Goal: Task Accomplishment & Management: Use online tool/utility

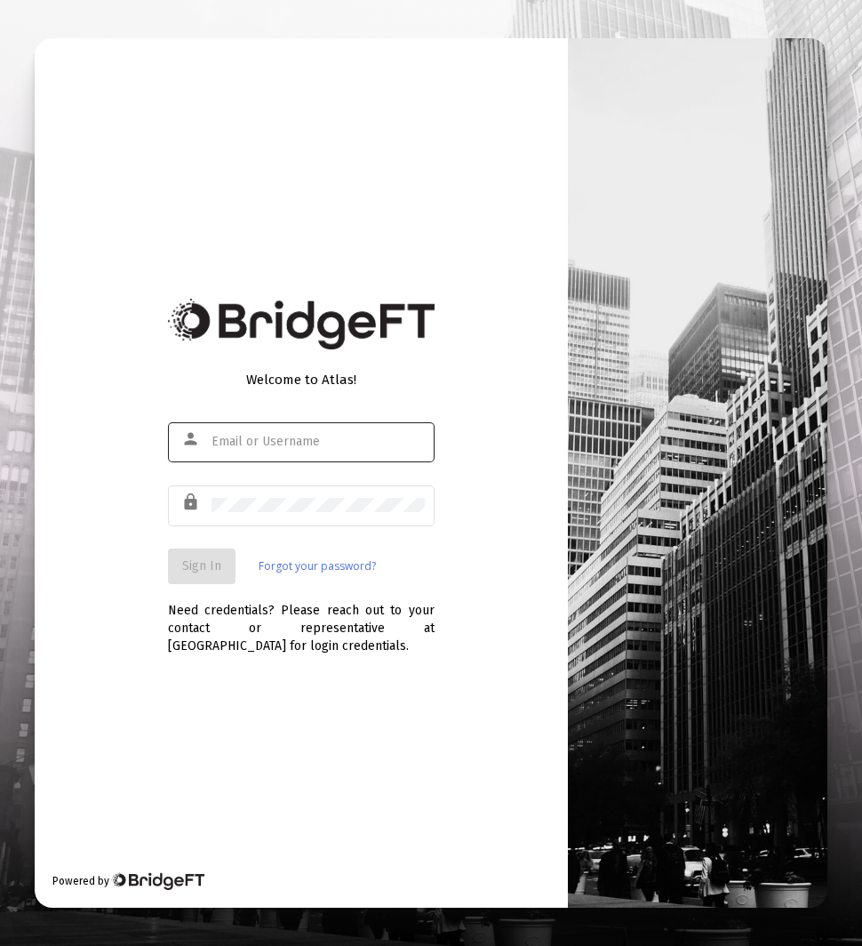
click at [340, 452] on div at bounding box center [318, 442] width 213 height 44
click at [325, 442] on input "text" at bounding box center [318, 442] width 213 height 14
type input "[EMAIL_ADDRESS][DOMAIN_NAME]"
click at [220, 568] on button "Sign In" at bounding box center [202, 566] width 68 height 36
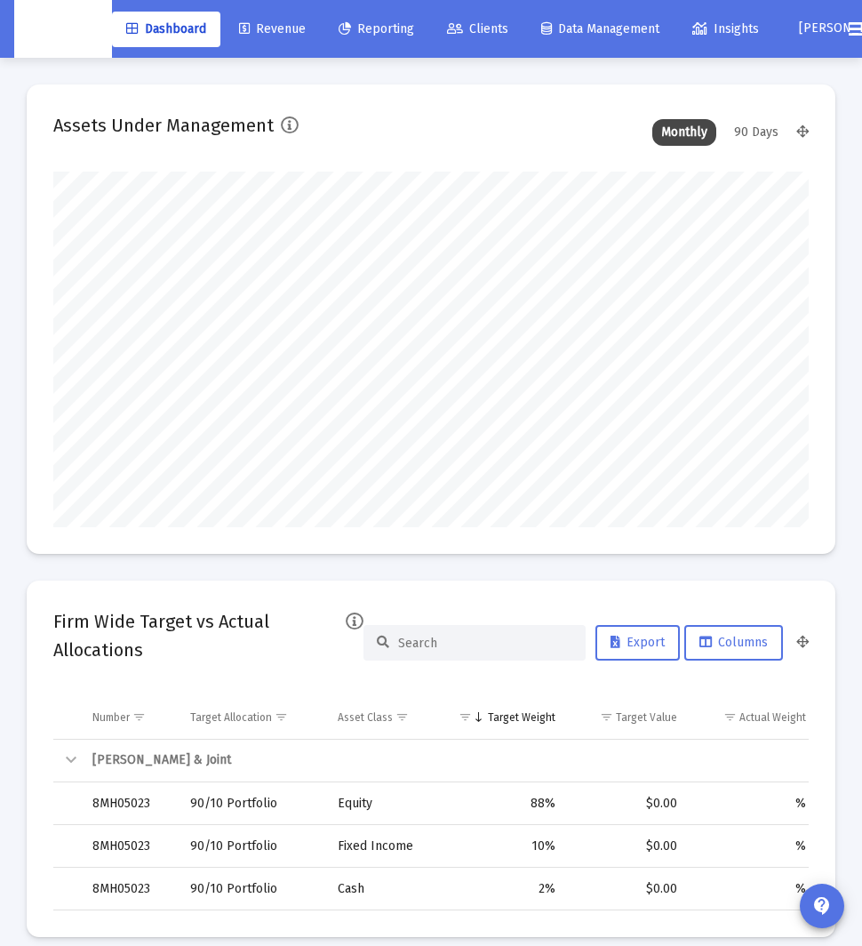
scroll to position [356, 402]
click at [356, 33] on span "Reporting" at bounding box center [377, 28] width 76 height 15
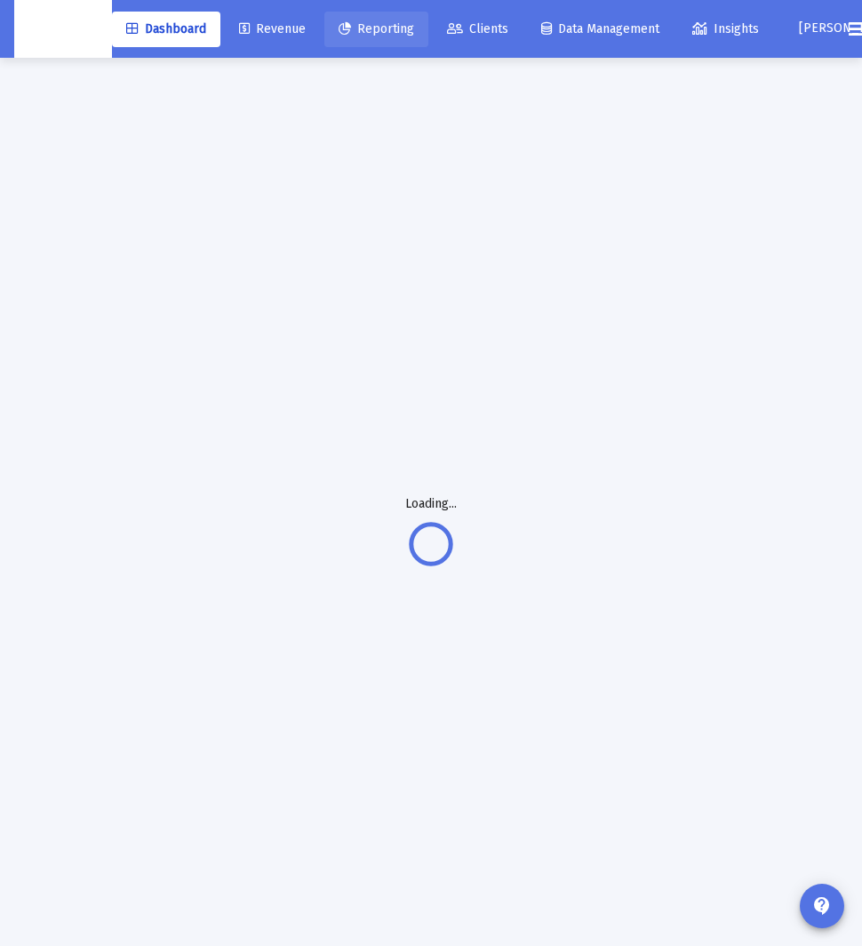
click at [298, 21] on span "Revenue" at bounding box center [272, 28] width 67 height 15
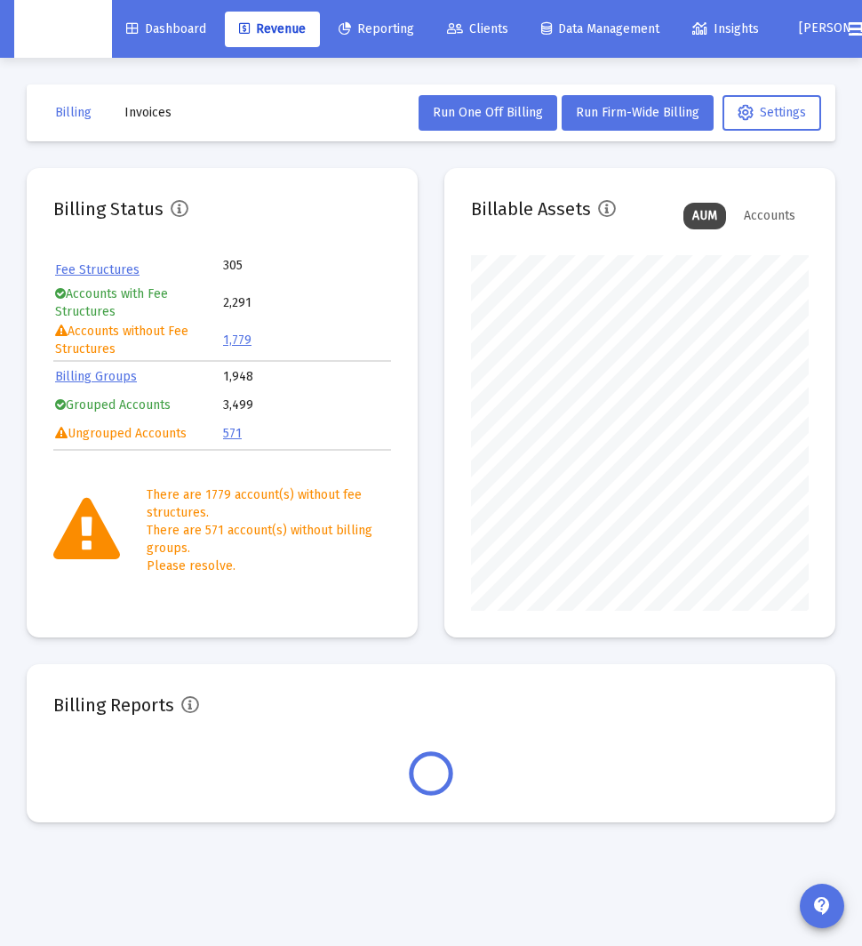
scroll to position [356, 338]
click at [154, 120] on button "Invoices" at bounding box center [148, 113] width 76 height 36
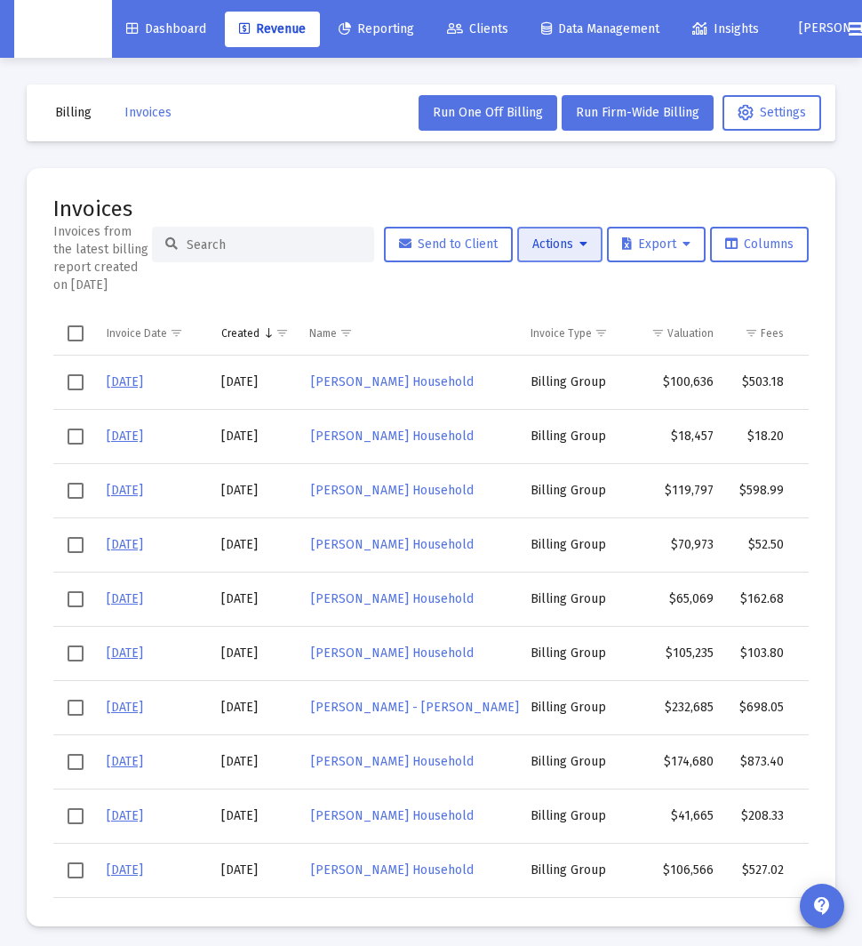
click at [580, 244] on icon at bounding box center [584, 244] width 8 height 12
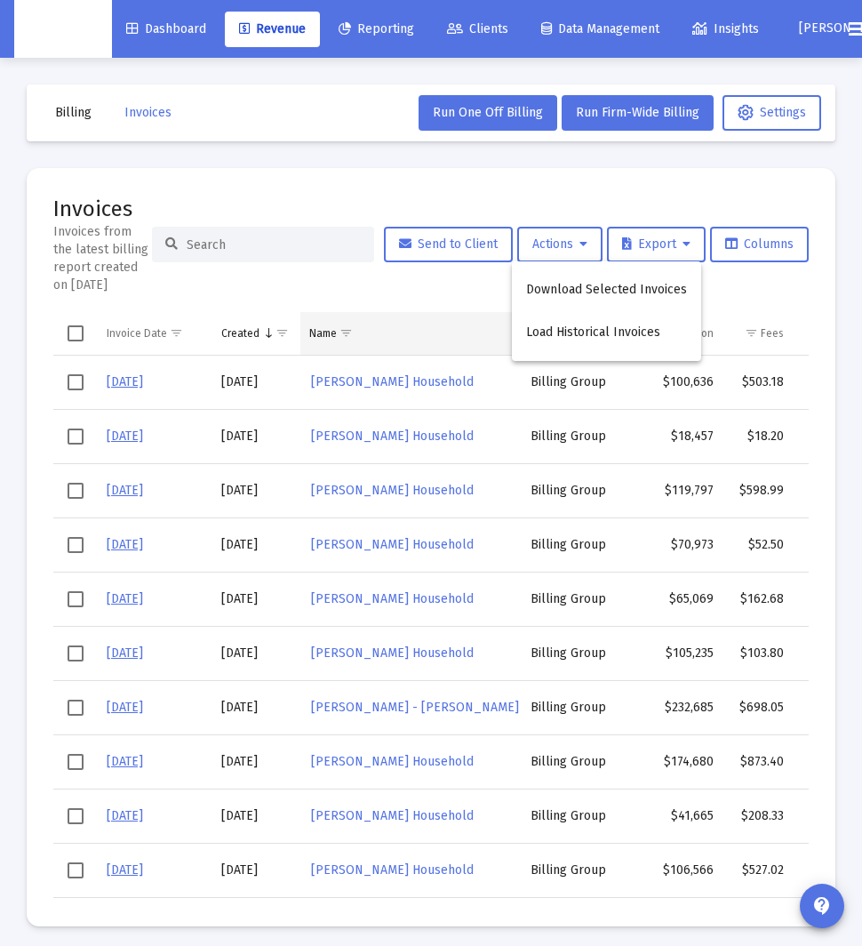
drag, startPoint x: 590, startPoint y: 340, endPoint x: 437, endPoint y: 334, distance: 153.0
click at [590, 340] on button "Load Historical Invoices" at bounding box center [606, 332] width 189 height 43
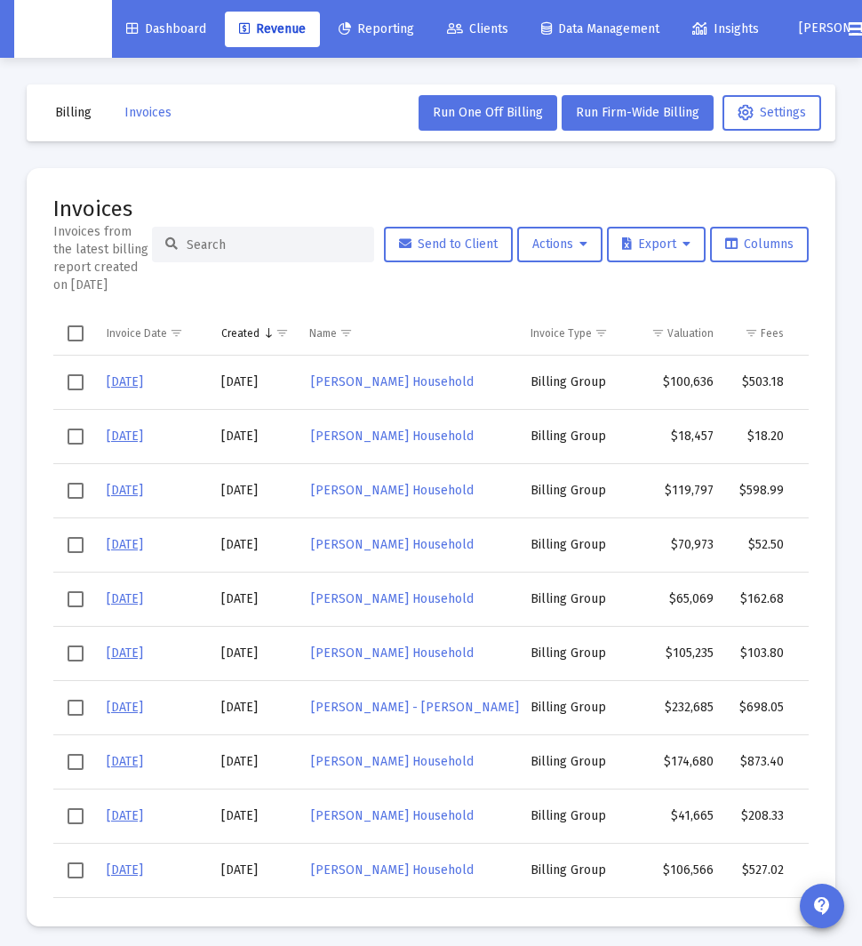
click at [301, 245] on input at bounding box center [274, 244] width 174 height 15
paste input "[PERSON_NAME] Household"
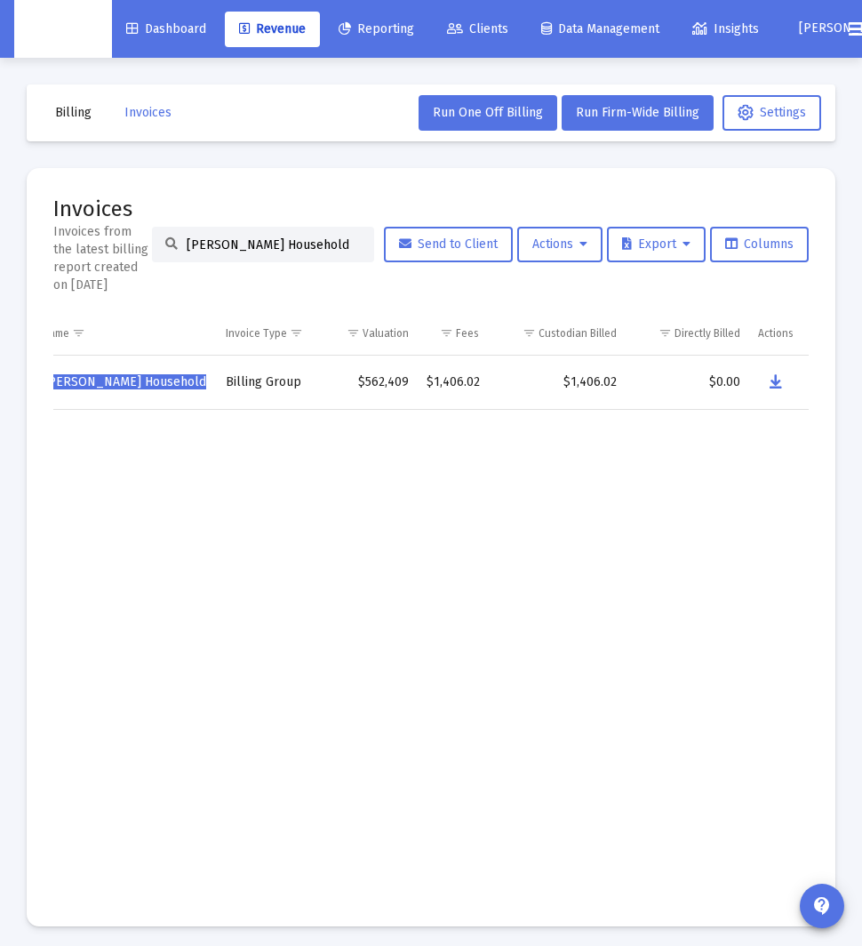
drag, startPoint x: 691, startPoint y: 443, endPoint x: 735, endPoint y: 418, distance: 50.9
click at [691, 443] on td "Data grid" at bounding box center [688, 654] width 124 height 490
click at [780, 386] on icon "Data grid" at bounding box center [776, 382] width 12 height 21
click at [265, 245] on input "[PERSON_NAME] Household" at bounding box center [274, 244] width 174 height 15
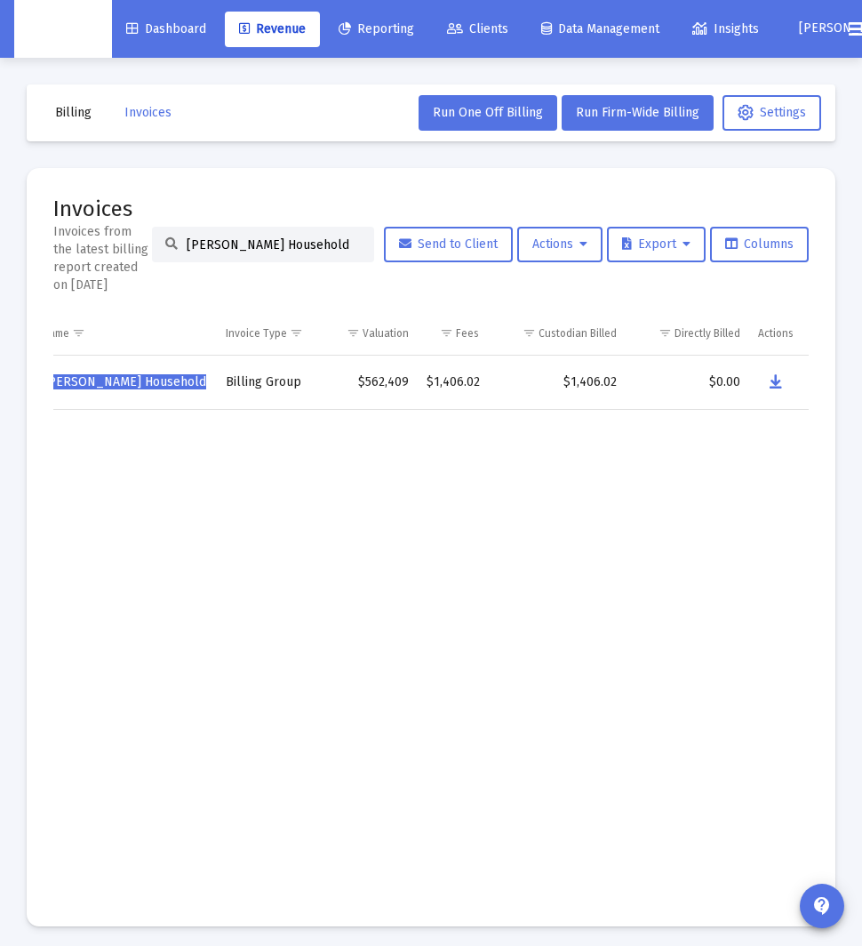
click at [265, 245] on input "[PERSON_NAME] Household" at bounding box center [274, 244] width 174 height 15
paste input "[PERSON_NAME]"
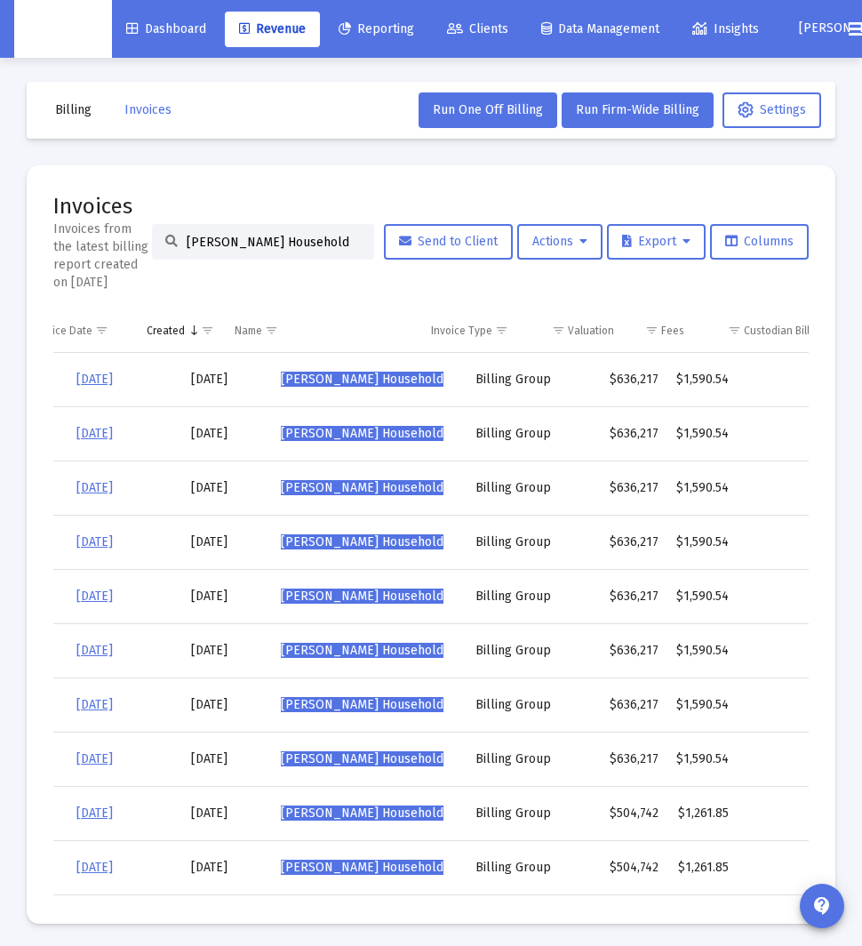
scroll to position [0, 30]
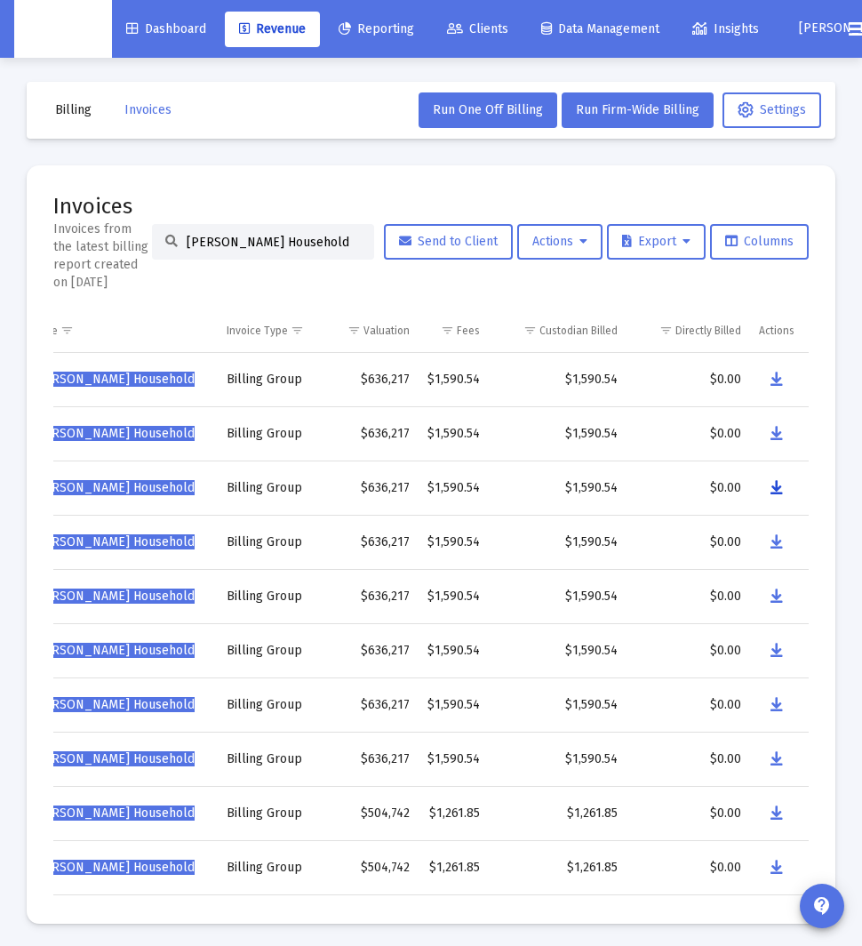
click at [780, 490] on icon "Data grid" at bounding box center [777, 487] width 12 height 21
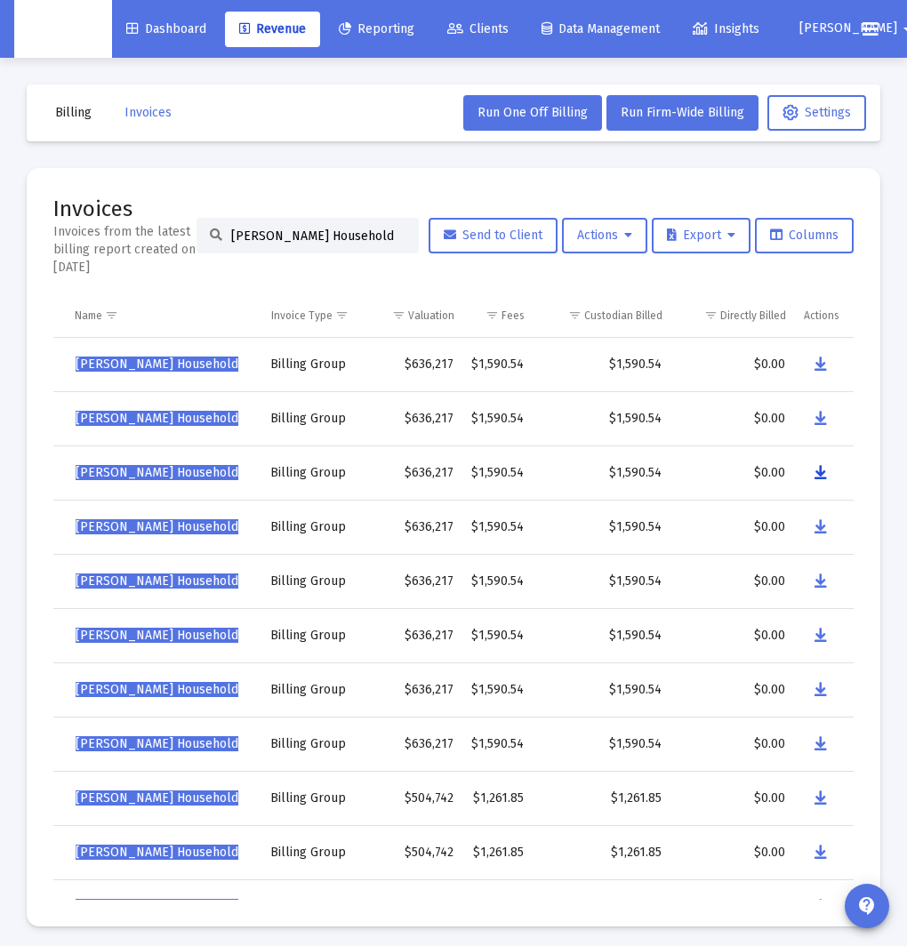
scroll to position [0, 235]
click at [314, 237] on input "[PERSON_NAME] Household" at bounding box center [318, 235] width 174 height 15
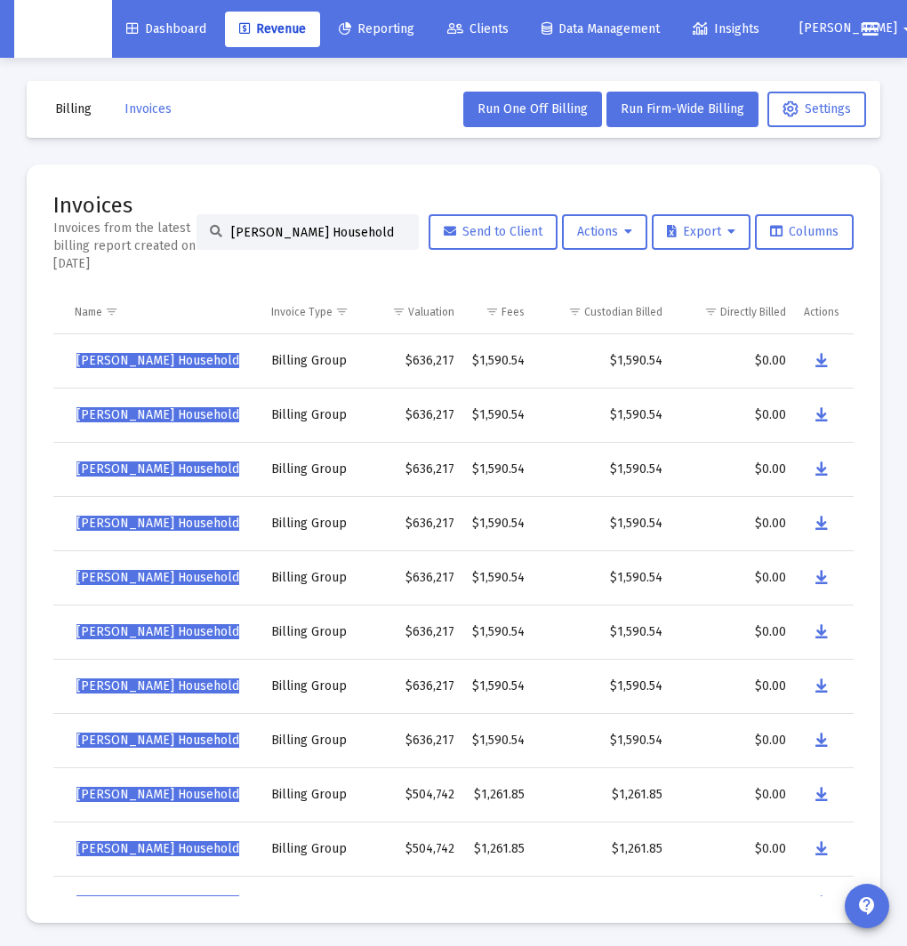
paste input "[PERSON_NAME]"
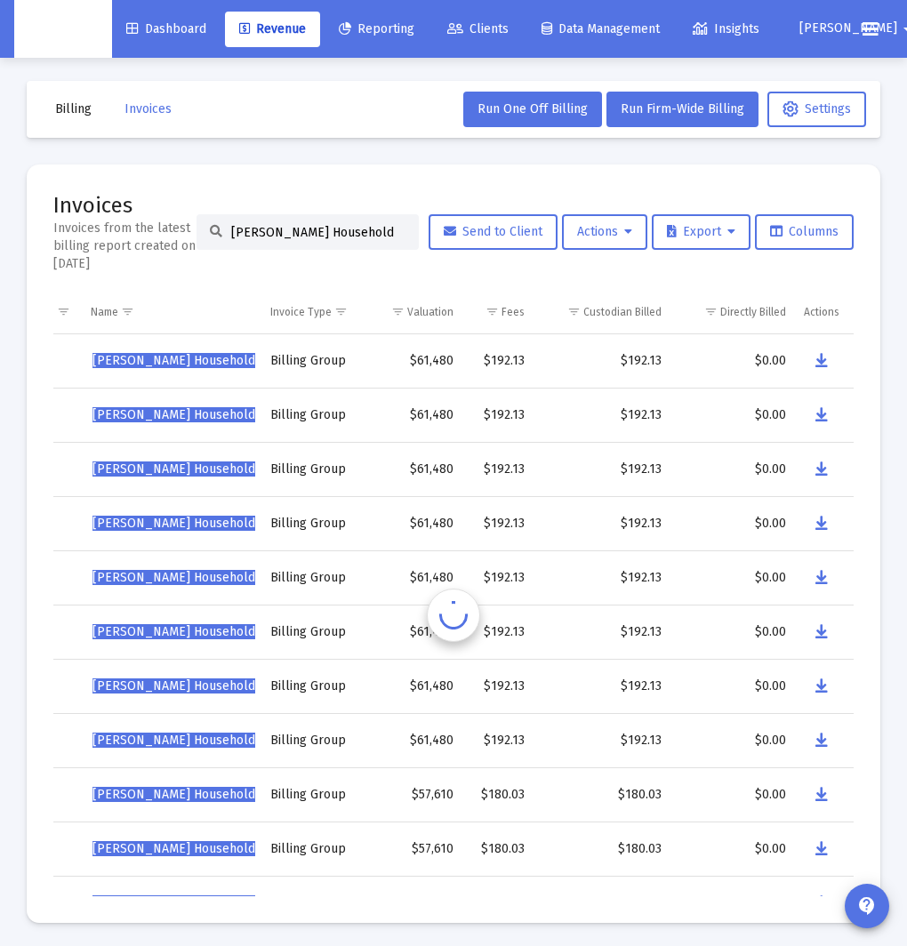
scroll to position [1, 0]
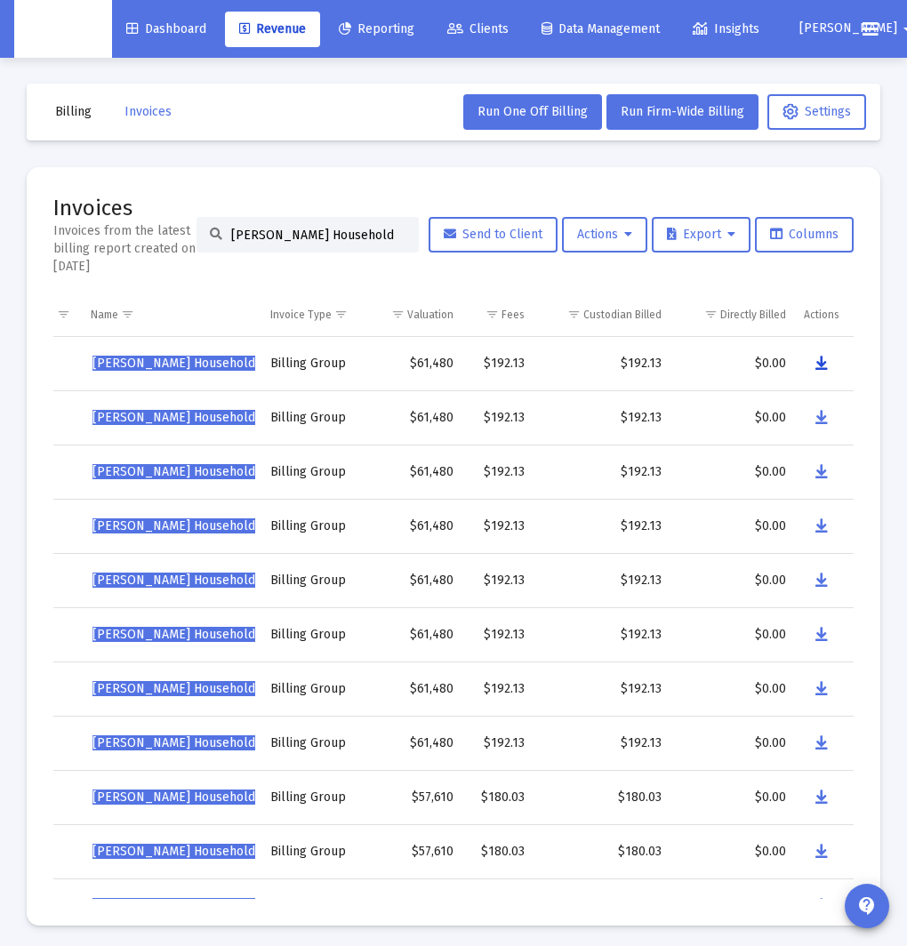
click at [817, 369] on icon "Data grid" at bounding box center [821, 363] width 12 height 21
click at [258, 233] on input "[PERSON_NAME] Household" at bounding box center [318, 235] width 174 height 15
click at [259, 234] on input "[PERSON_NAME] Household" at bounding box center [318, 235] width 174 height 15
paste input "[PERSON_NAME]"
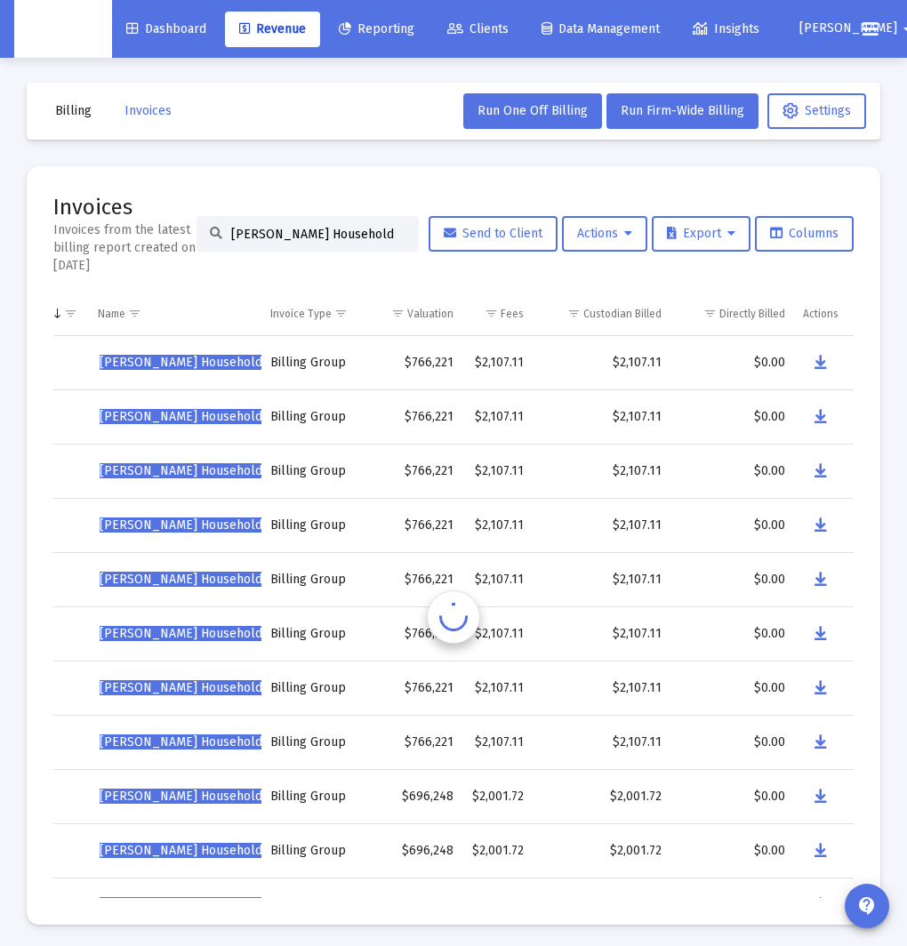
scroll to position [0, 211]
click at [820, 417] on icon "Data grid" at bounding box center [821, 416] width 12 height 21
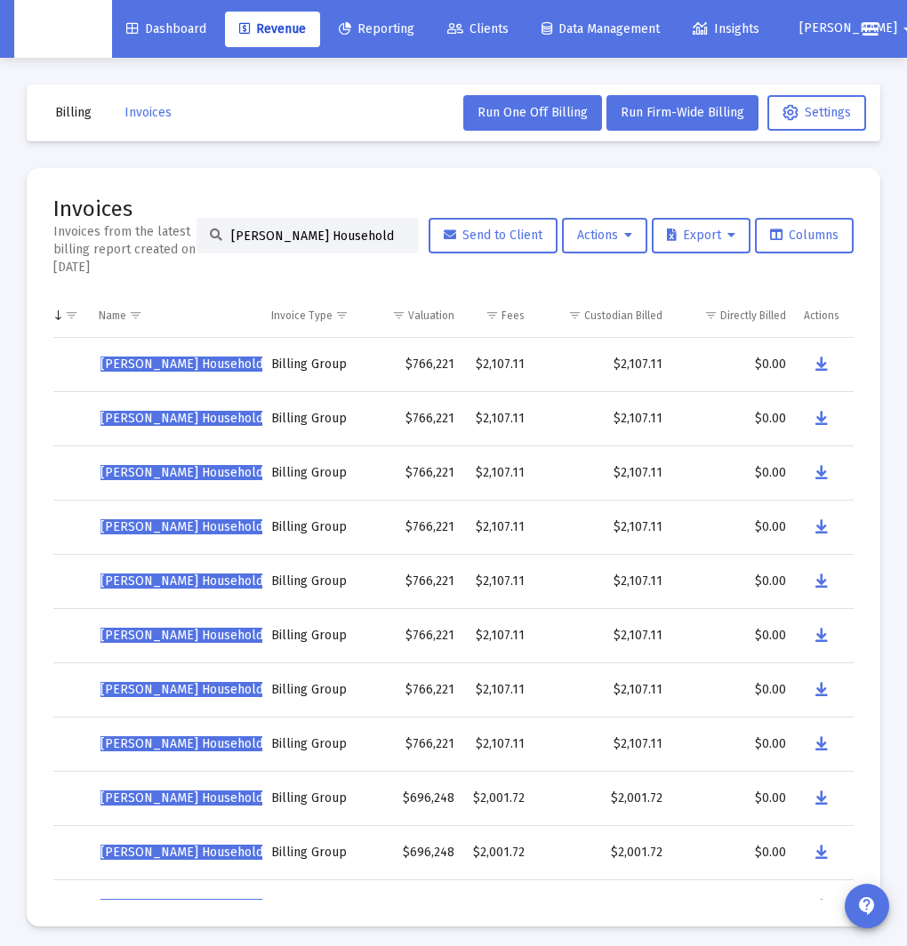
click at [319, 231] on input "[PERSON_NAME] Household" at bounding box center [318, 235] width 174 height 15
paste input "[PERSON_NAME]"
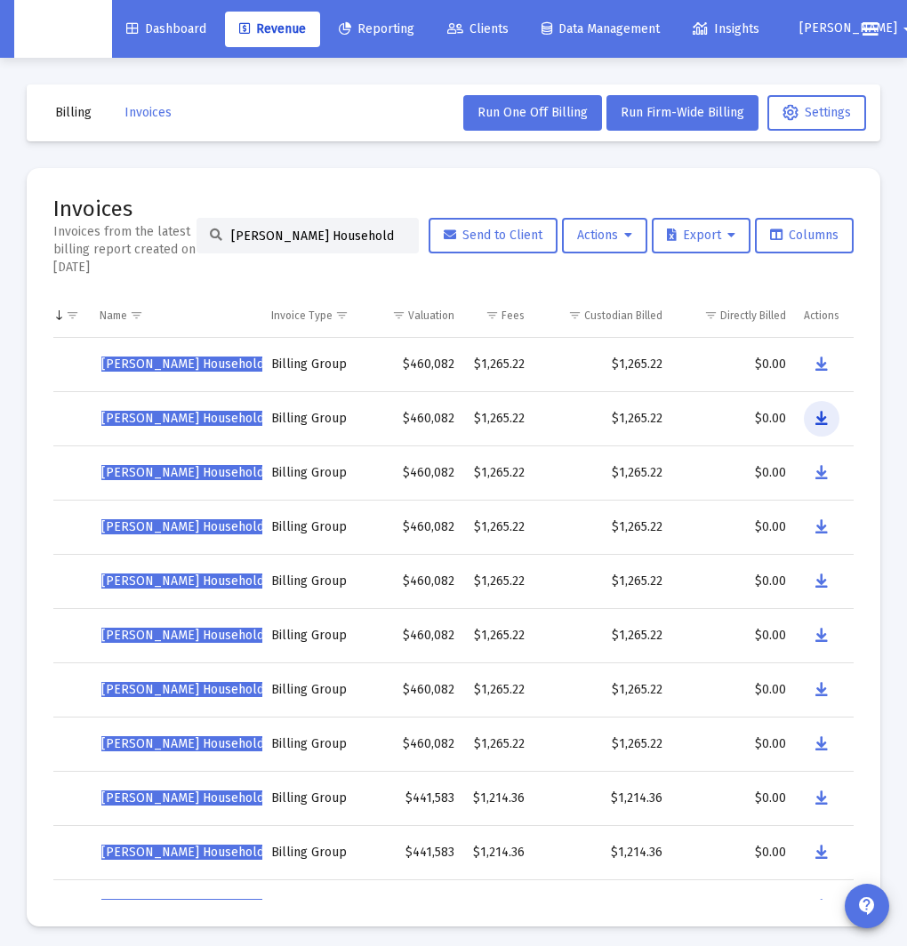
drag, startPoint x: 824, startPoint y: 416, endPoint x: 240, endPoint y: 372, distance: 585.6
click at [823, 416] on icon "Data grid" at bounding box center [821, 418] width 12 height 21
click at [380, 239] on input "[PERSON_NAME] Household" at bounding box center [318, 235] width 174 height 15
click at [379, 239] on input "[PERSON_NAME] Household" at bounding box center [318, 235] width 174 height 15
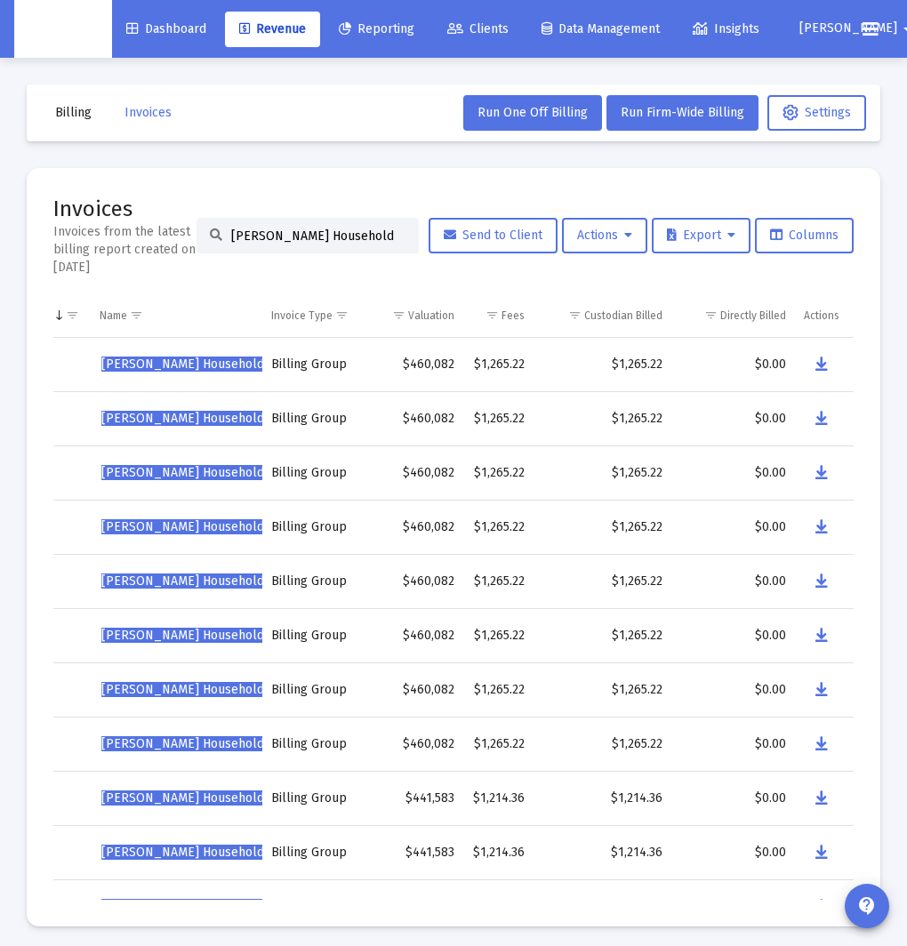
paste input "[PERSON_NAME]"
click at [822, 473] on icon "Data grid" at bounding box center [820, 472] width 12 height 21
click at [273, 237] on input "[PERSON_NAME] Household" at bounding box center [318, 235] width 174 height 15
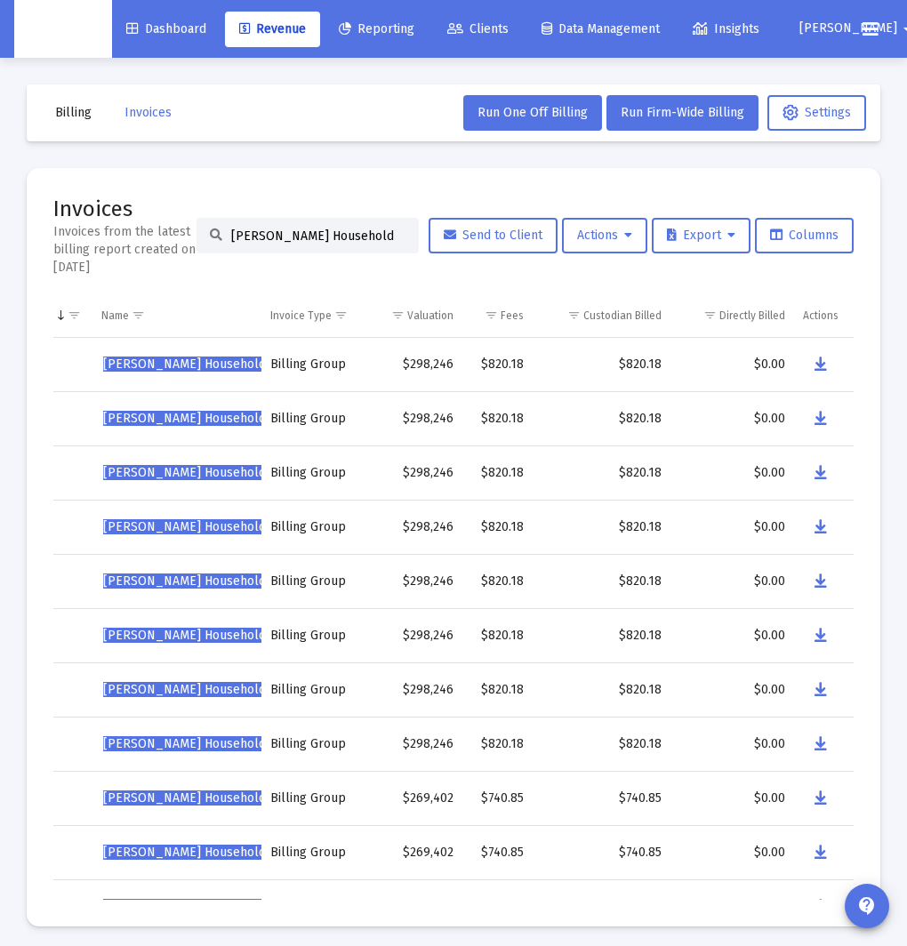
click at [273, 237] on input "[PERSON_NAME] Household" at bounding box center [318, 235] width 174 height 15
paste input "[PERSON_NAME]"
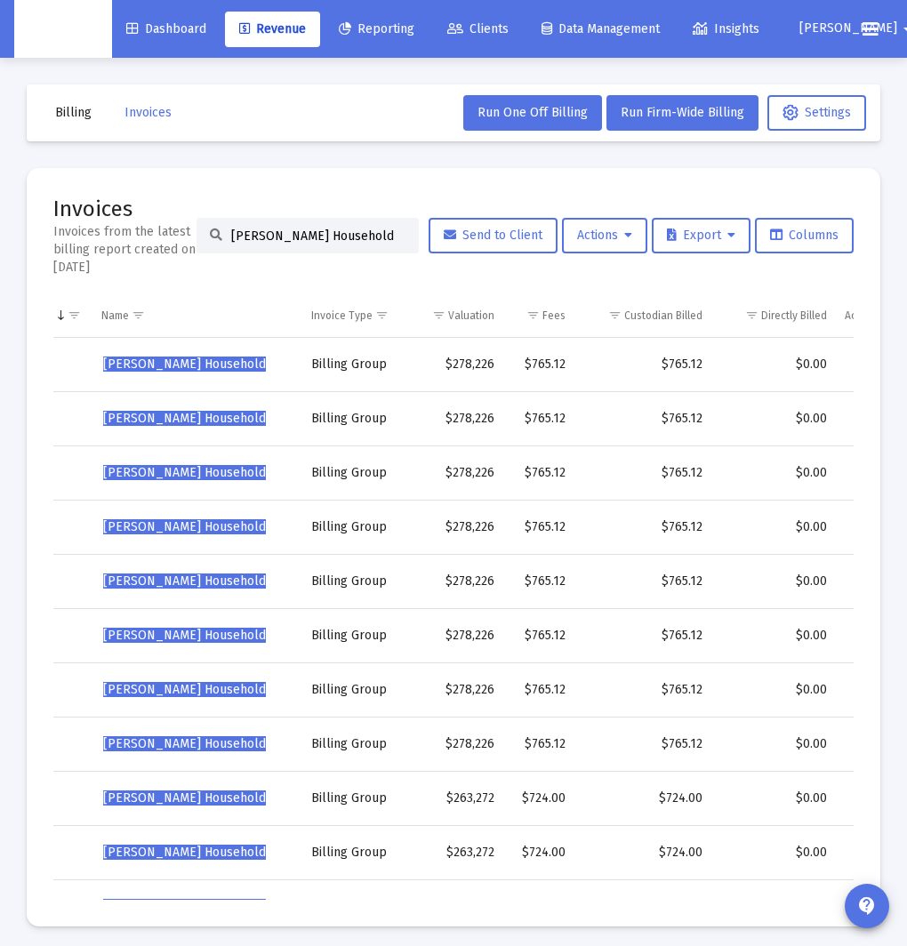
scroll to position [0, 249]
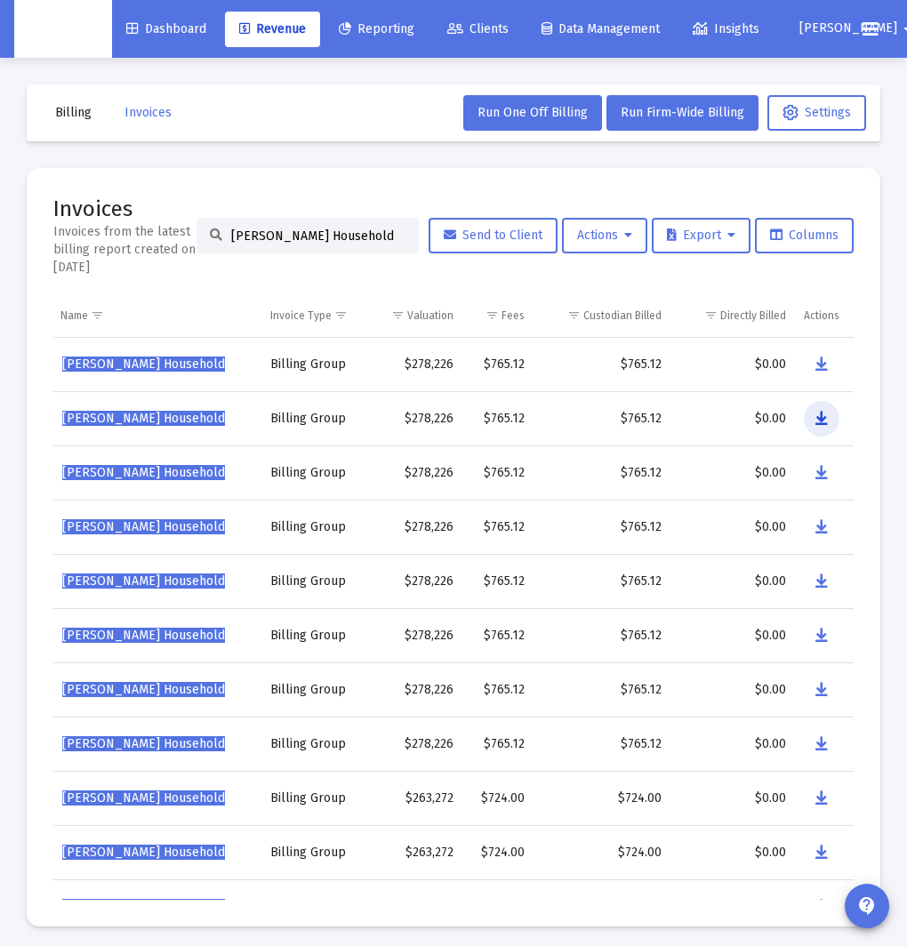
click at [819, 418] on icon "Data grid" at bounding box center [821, 418] width 12 height 21
click at [299, 243] on input "[PERSON_NAME] Household" at bounding box center [318, 235] width 174 height 15
click at [300, 243] on input "[PERSON_NAME] Household" at bounding box center [318, 235] width 174 height 15
paste input "[PERSON_NAME]"
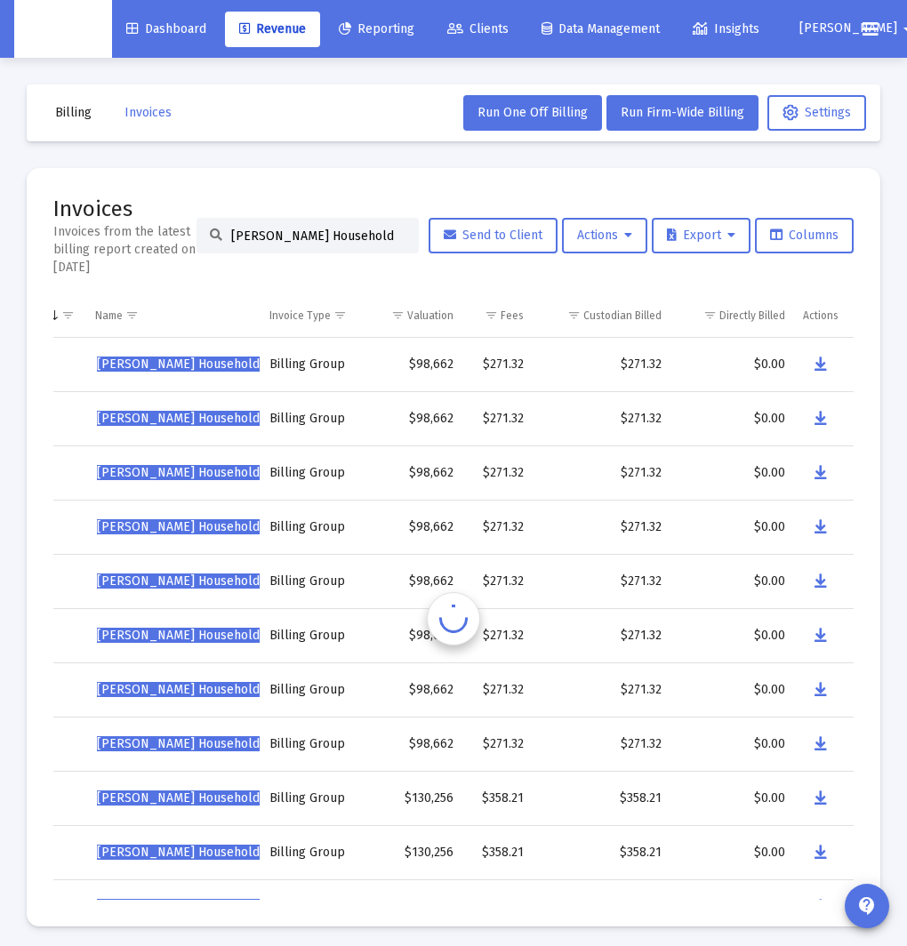
scroll to position [0, 214]
drag, startPoint x: 816, startPoint y: 362, endPoint x: 226, endPoint y: 363, distance: 590.2
click at [804, 362] on button "Data grid" at bounding box center [821, 365] width 36 height 36
click at [324, 235] on input "[PERSON_NAME] Household" at bounding box center [318, 235] width 174 height 15
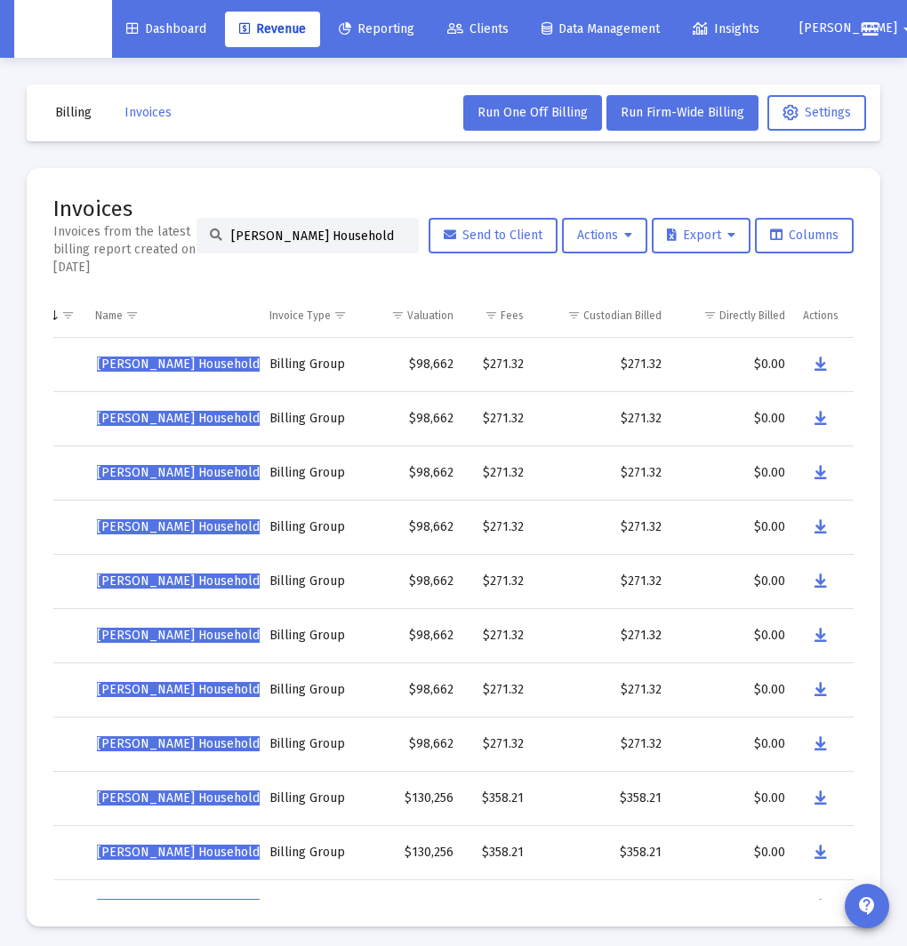
click at [324, 235] on input "[PERSON_NAME] Household" at bounding box center [318, 235] width 174 height 15
paste input "[PERSON_NAME]"
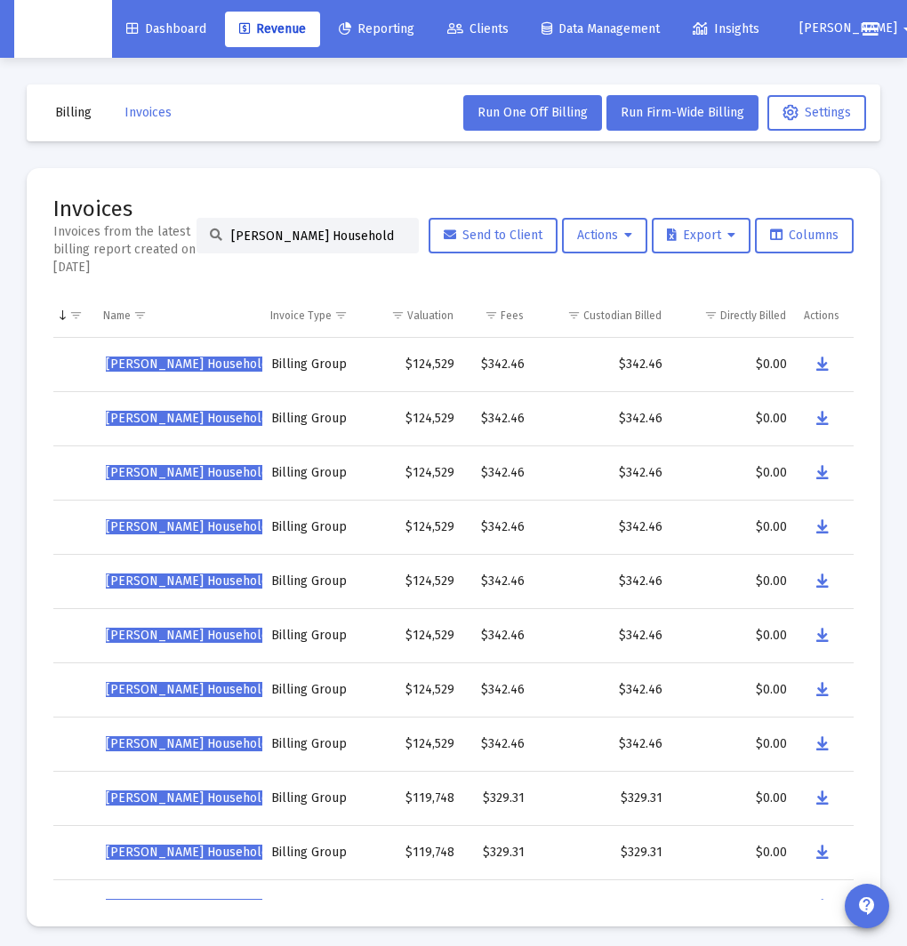
scroll to position [0, 205]
type input "[PERSON_NAME] Household"
click at [828, 417] on button "Data grid" at bounding box center [822, 419] width 36 height 36
